Goal: Browse casually: Explore the website without a specific task or goal

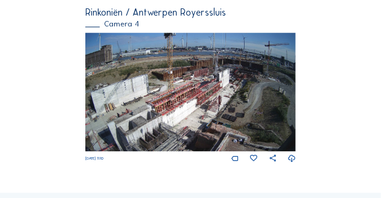
scroll to position [816, 0]
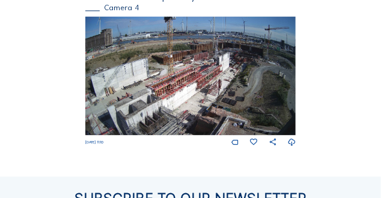
click at [116, 81] on img at bounding box center [190, 75] width 211 height 118
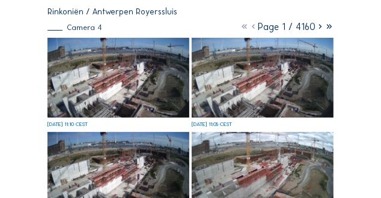
scroll to position [60, 0]
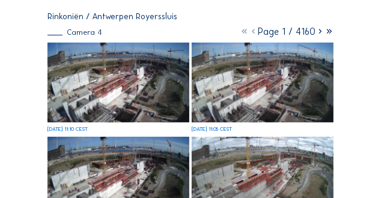
click at [151, 81] on img at bounding box center [118, 83] width 142 height 80
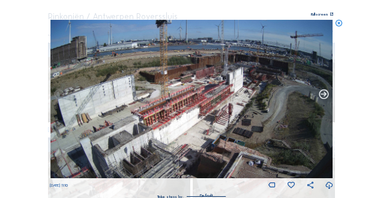
click at [325, 94] on icon at bounding box center [324, 94] width 11 height 11
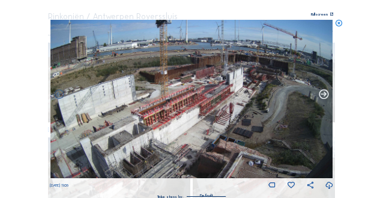
click at [325, 94] on icon at bounding box center [324, 94] width 11 height 11
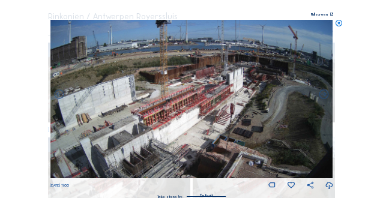
click at [325, 94] on icon at bounding box center [324, 94] width 11 height 11
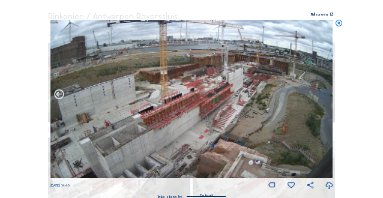
click at [59, 95] on icon at bounding box center [58, 94] width 11 height 11
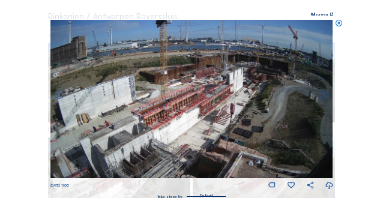
click at [59, 95] on icon at bounding box center [58, 94] width 11 height 11
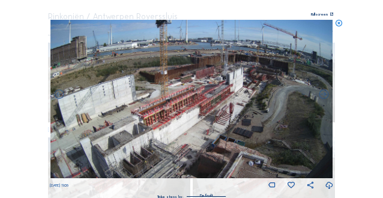
click at [59, 95] on icon at bounding box center [58, 94] width 11 height 11
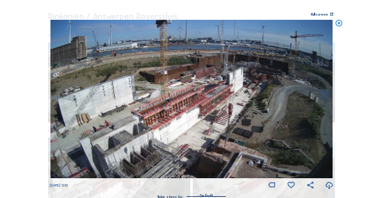
click at [59, 95] on img at bounding box center [191, 99] width 282 height 159
click at [339, 23] on icon at bounding box center [339, 24] width 8 height 8
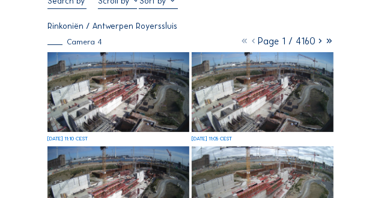
scroll to position [0, 0]
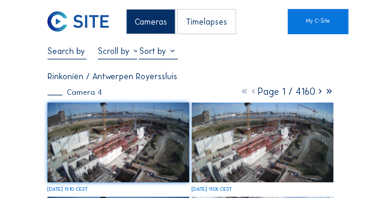
click at [150, 25] on div "Cameras" at bounding box center [150, 21] width 49 height 25
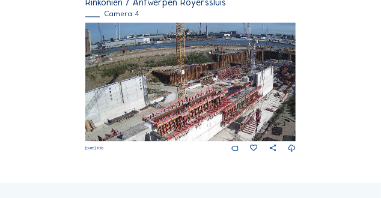
scroll to position [831, 0]
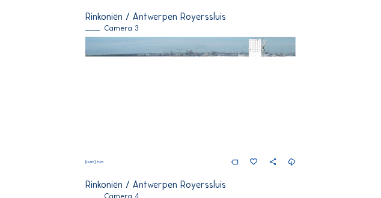
scroll to position [626, 0]
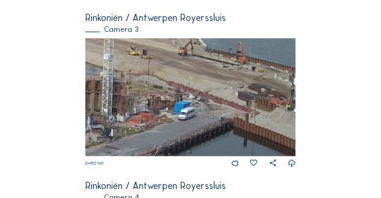
drag, startPoint x: 291, startPoint y: 104, endPoint x: 245, endPoint y: 120, distance: 48.8
click at [245, 120] on img at bounding box center [190, 97] width 211 height 118
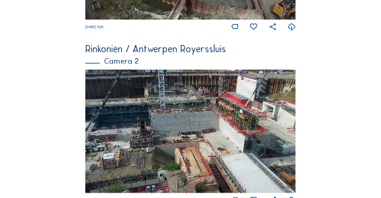
scroll to position [265, 0]
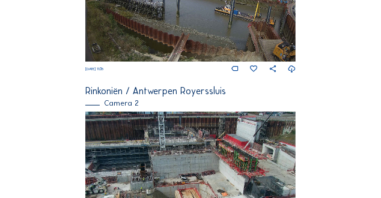
scroll to position [130, 0]
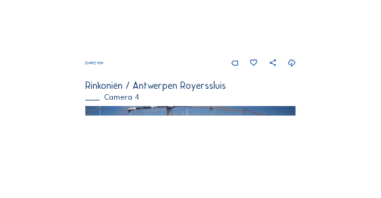
scroll to position [751, 0]
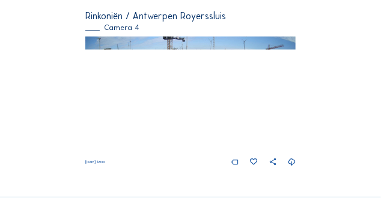
scroll to position [841, 0]
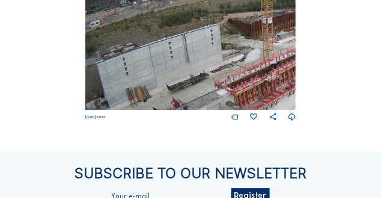
drag, startPoint x: 106, startPoint y: 47, endPoint x: 139, endPoint y: 46, distance: 33.1
click at [166, 47] on img at bounding box center [190, 50] width 211 height 118
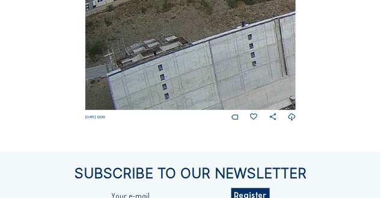
drag, startPoint x: 117, startPoint y: 49, endPoint x: 192, endPoint y: 52, distance: 74.6
click at [192, 52] on img at bounding box center [190, 50] width 211 height 118
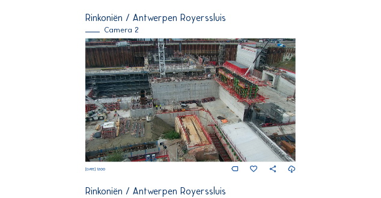
scroll to position [285, 0]
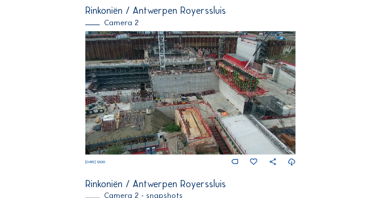
click at [243, 95] on img at bounding box center [190, 93] width 211 height 124
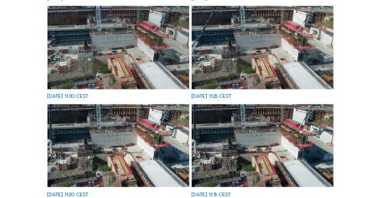
scroll to position [421, 0]
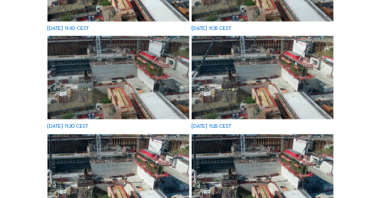
click at [154, 82] on img at bounding box center [118, 77] width 142 height 83
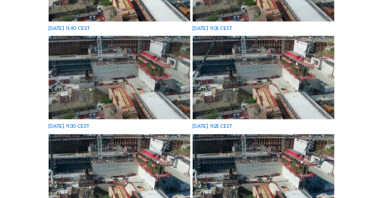
scroll to position [362, 0]
